Goal: Browse casually

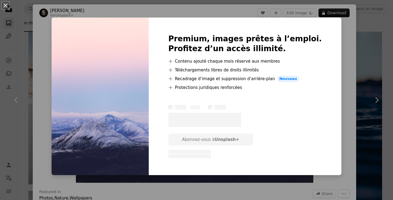
scroll to position [115, 0]
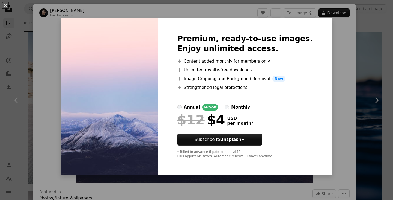
click at [332, 42] on div "An X shape Premium, ready-to-use images. Enjoy unlimited access. A plus sign Co…" at bounding box center [196, 100] width 393 height 200
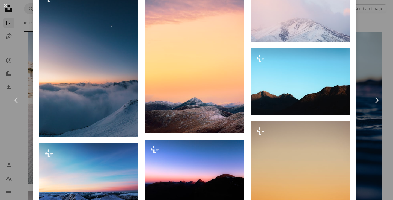
scroll to position [651, 0]
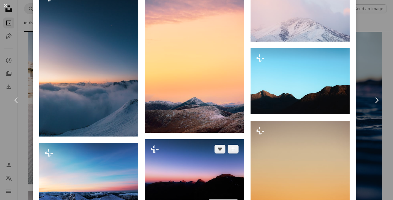
click at [222, 160] on img at bounding box center [194, 176] width 99 height 74
